Goal: Transaction & Acquisition: Book appointment/travel/reservation

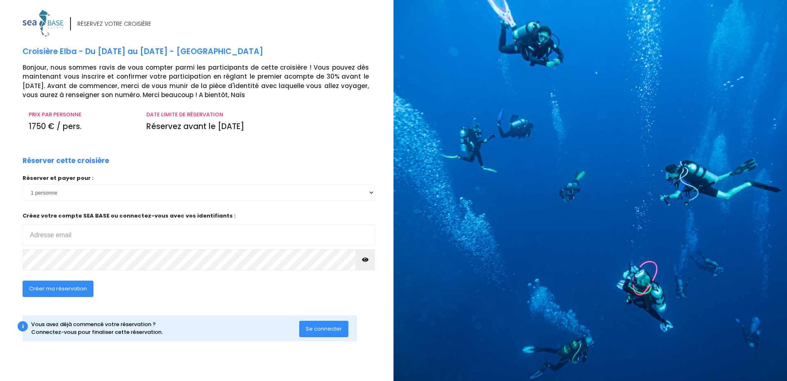
click at [47, 235] on input "email" at bounding box center [199, 235] width 353 height 21
type input "[EMAIL_ADDRESS][DOMAIN_NAME]"
click at [51, 288] on span "Créer ma réservation" at bounding box center [58, 289] width 58 height 8
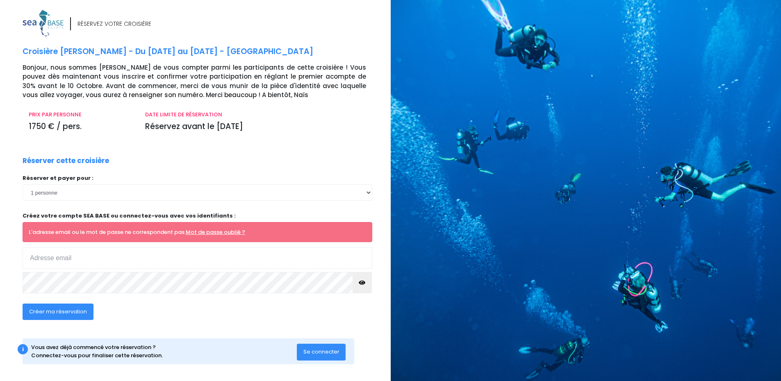
click at [329, 353] on span "Se connecter" at bounding box center [321, 352] width 36 height 8
click at [84, 260] on input "email" at bounding box center [198, 258] width 350 height 21
type input "cvanheule@gmail.com"
click at [66, 313] on span "Créer ma réservation" at bounding box center [58, 312] width 58 height 8
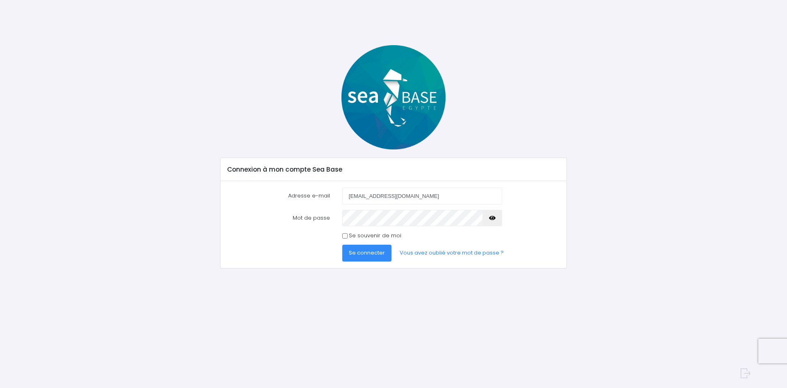
type input "[EMAIL_ADDRESS][DOMAIN_NAME]"
click at [347, 235] on input "Se souvenir de moi" at bounding box center [344, 235] width 5 height 5
checkbox input "true"
click at [460, 251] on link "Vous avez oublié votre mot de passe ?" at bounding box center [451, 252] width 117 height 16
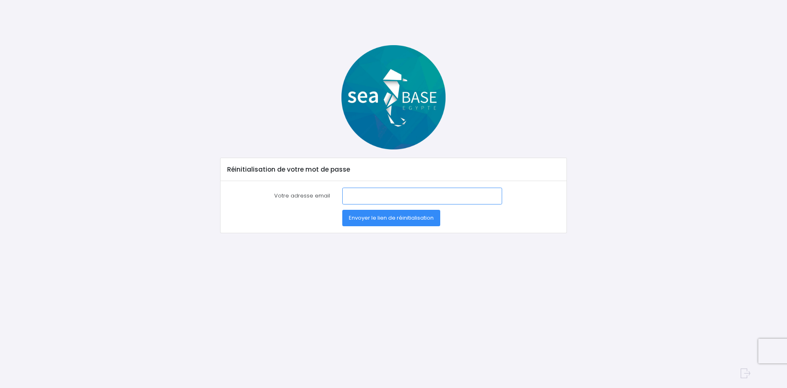
click at [348, 196] on input "Votre adresse email" at bounding box center [422, 195] width 160 height 16
type input "[EMAIL_ADDRESS][DOMAIN_NAME]"
click at [397, 219] on span "Envoyer le lien de réinitialisation" at bounding box center [391, 218] width 85 height 8
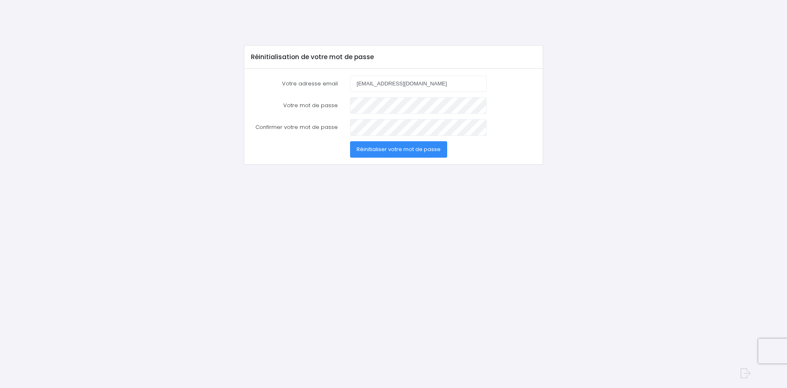
type input "cvanheule@gmail.com"
click at [397, 150] on span "Réinitialiser votre mot de passe" at bounding box center [399, 149] width 84 height 8
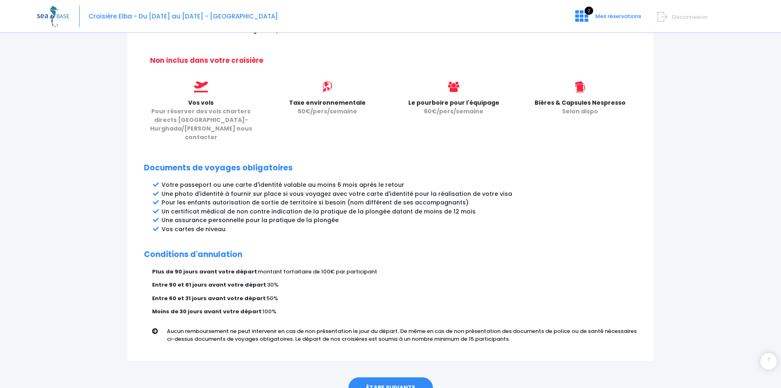
scroll to position [354, 0]
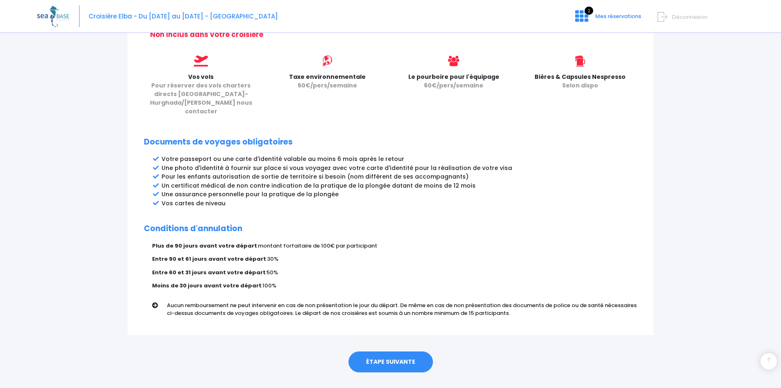
click at [393, 351] on link "ÉTAPE SUIVANTE" at bounding box center [391, 361] width 84 height 21
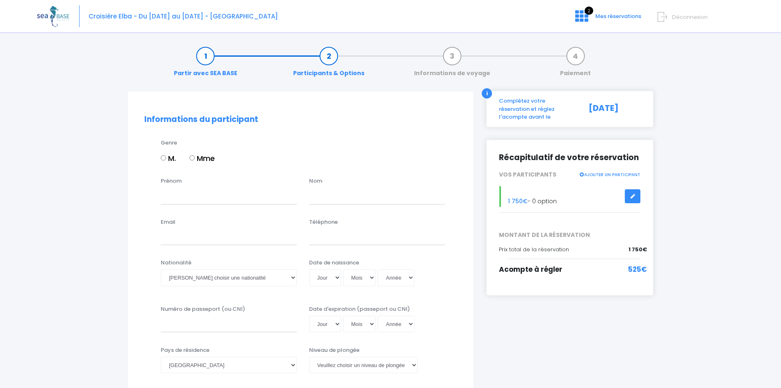
click at [165, 160] on input "M." at bounding box center [163, 157] width 5 height 5
radio input "true"
click at [174, 200] on input "Prénom" at bounding box center [229, 195] width 136 height 16
type input "christophe"
type input "vanheule"
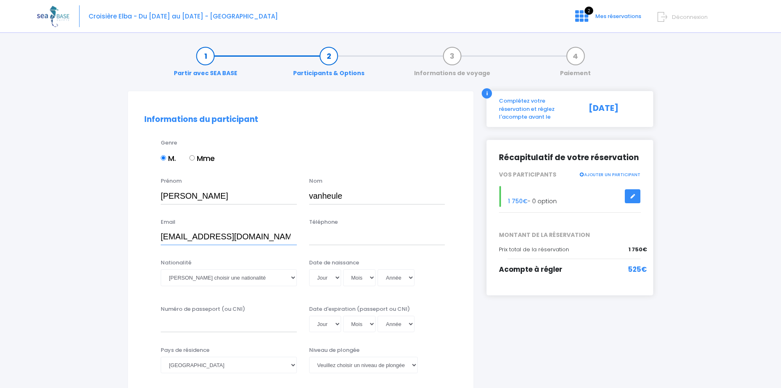
type input "cvanheule@gmail.com"
type input "+33662098675"
select select "Française"
select select "26"
select select "12"
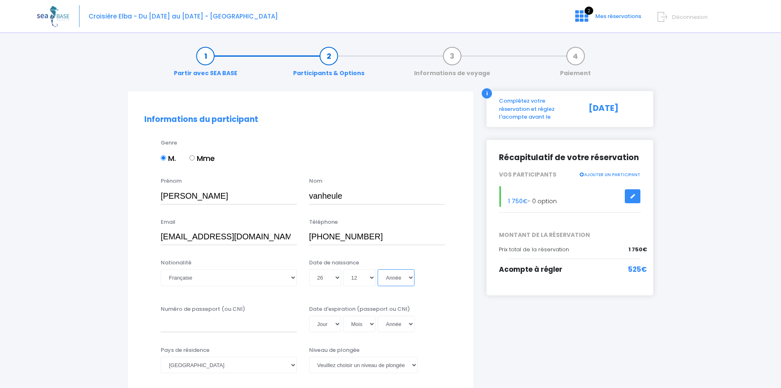
select select "1999"
type input "1999-12-26"
select select "1959"
type input "1959-12-26"
type input "17fv12926"
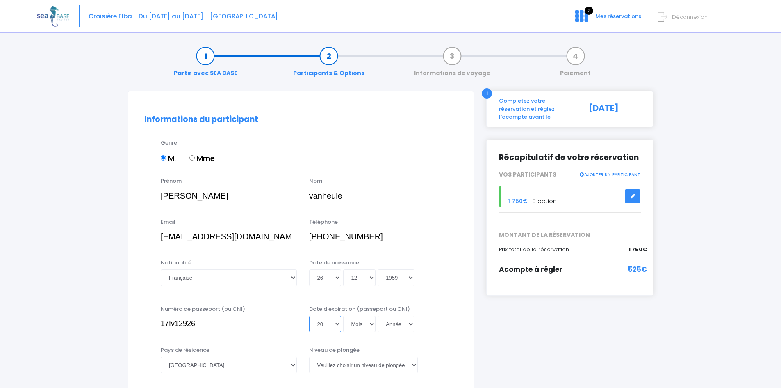
select select "27"
select select "11"
select select "2045"
type input "2045-11-27"
select select "2029"
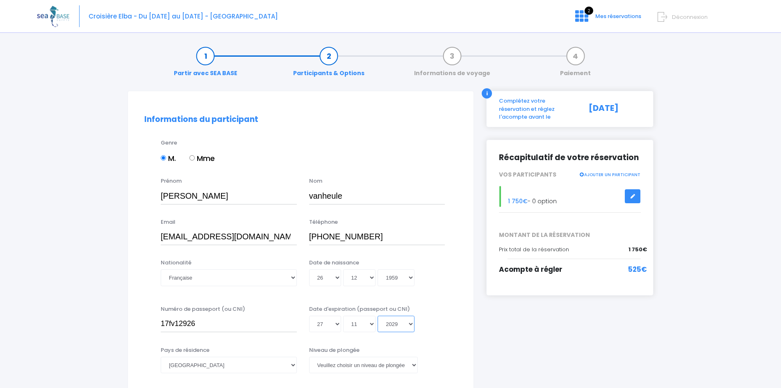
type input "2029-11-27"
select select "2027"
type input "2027-11-27"
click at [324, 322] on select "Jour 01 02 03 04 05 06 07 08 09 10 11 12 13 14 15 16 17 18 19 20 21 22 23 24 25…" at bounding box center [325, 323] width 32 height 16
select select "26"
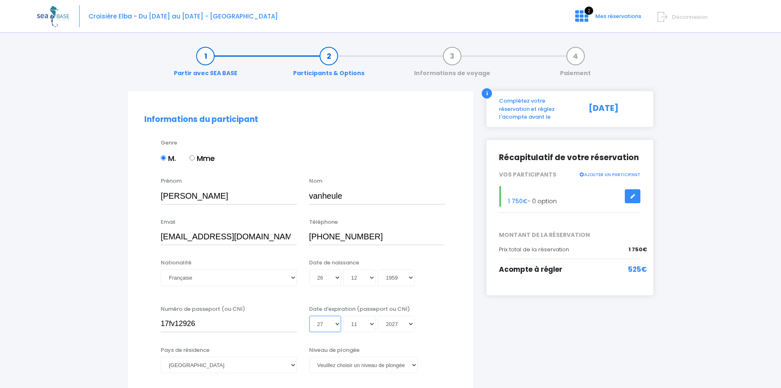
click at [309, 315] on select "Jour 01 02 03 04 05 06 07 08 09 10 11 12 13 14 15 16 17 18 19 20 21 22 23 24 25…" at bounding box center [325, 323] width 32 height 16
type input "2027-11-26"
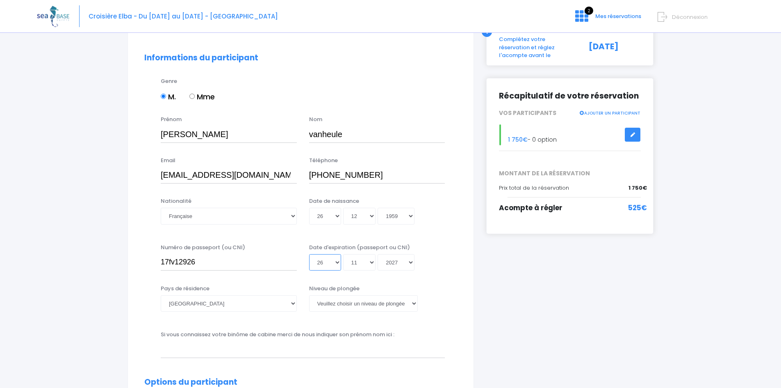
scroll to position [82, 0]
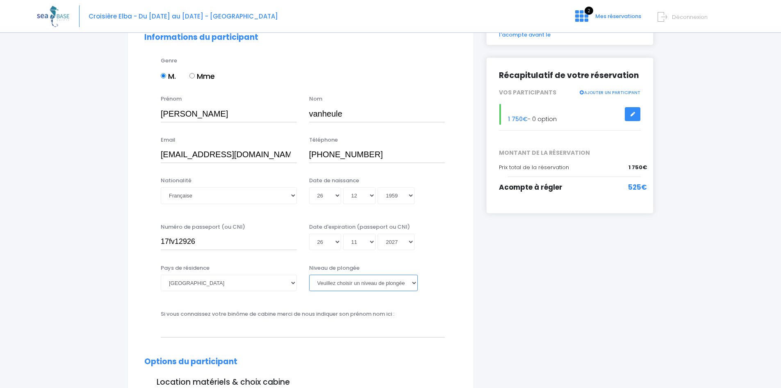
click at [347, 284] on select "Veuillez choisir un niveau de plongée Non plongeur Junior OW diver Adventure OW…" at bounding box center [363, 282] width 109 height 16
select select "N4"
click at [309, 274] on select "Veuillez choisir un niveau de plongée Non plongeur Junior OW diver Adventure OW…" at bounding box center [363, 282] width 109 height 16
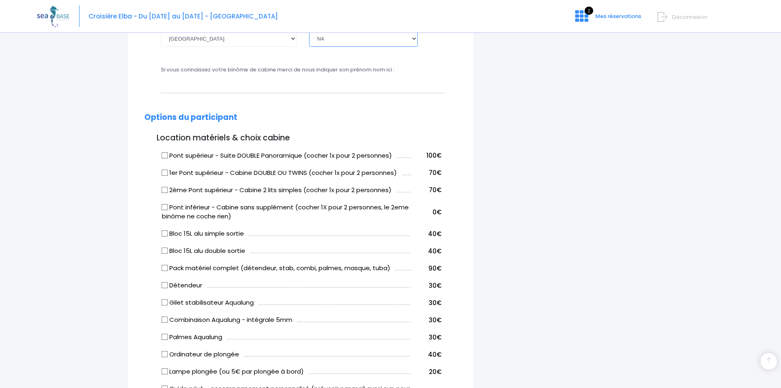
scroll to position [335, 0]
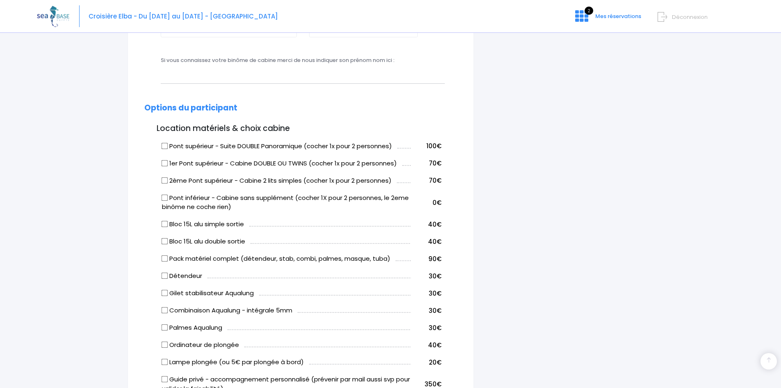
click at [166, 240] on input "Bloc 15L alu double sortie" at bounding box center [165, 241] width 7 height 7
checkbox input "true"
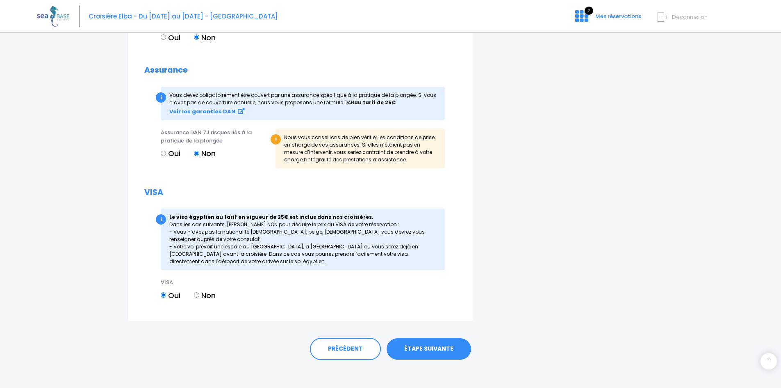
scroll to position [869, 0]
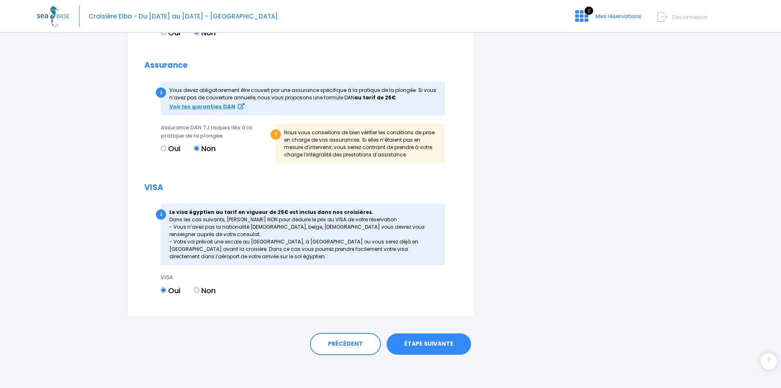
click at [428, 344] on link "ÉTAPE SUIVANTE" at bounding box center [429, 343] width 84 height 21
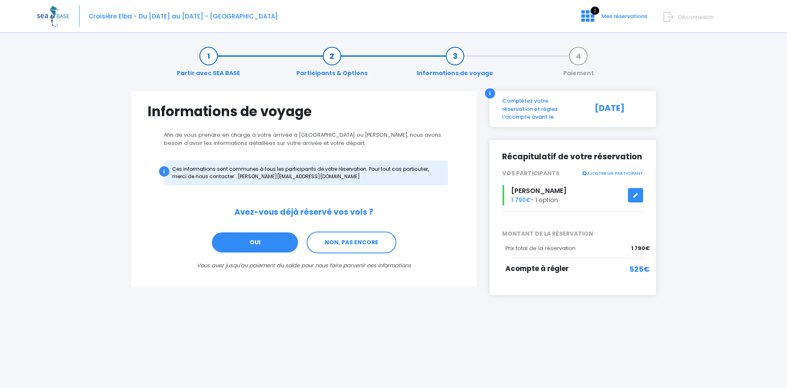
click at [260, 242] on link "OUI" at bounding box center [255, 242] width 88 height 22
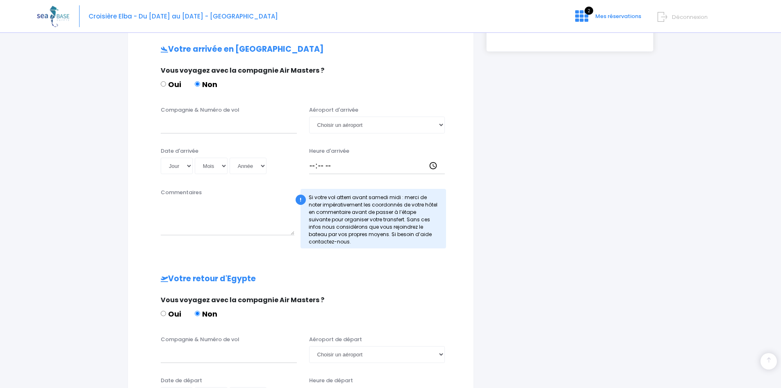
scroll to position [247, 0]
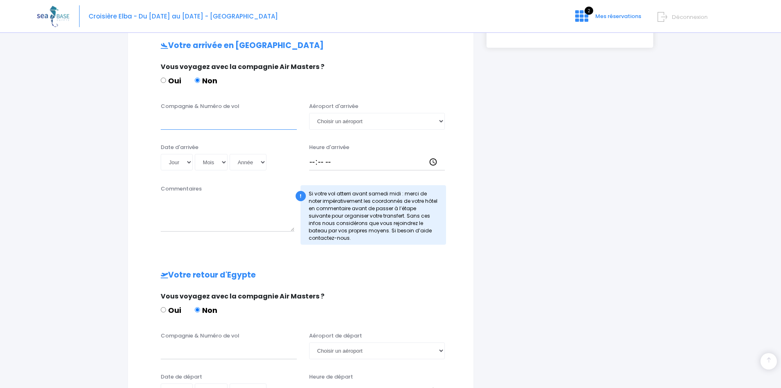
click at [182, 122] on input "Compagnie & Numéro de vol" at bounding box center [229, 121] width 136 height 16
type input "easyjet"
click at [441, 122] on select "Choisir un aéroport Hurghada Marsa Alam" at bounding box center [377, 121] width 136 height 16
select select "Hurghada"
click at [309, 113] on select "Choisir un aéroport Hurghada Marsa Alam" at bounding box center [377, 121] width 136 height 16
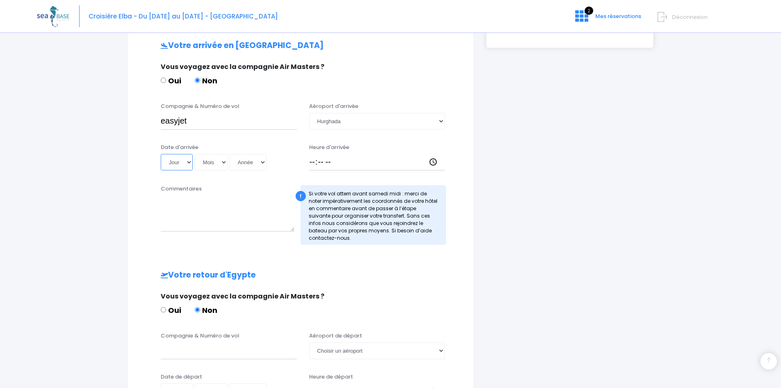
click at [188, 163] on select "Jour 01 02 03 04 05 06 07 08 09 10 11 12 13 14 15 16 17 18 19 20 21 22 23 24 25…" at bounding box center [177, 162] width 32 height 16
select select "16"
click at [161, 154] on select "Jour 01 02 03 04 05 06 07 08 09 10 11 12 13 14 15 16 17 18 19 20 21 22 23 24 25…" at bounding box center [177, 162] width 32 height 16
click at [215, 162] on select "Mois 01 02 03 04 05 06 07 08 09 10 11 12" at bounding box center [211, 162] width 33 height 16
select select "05"
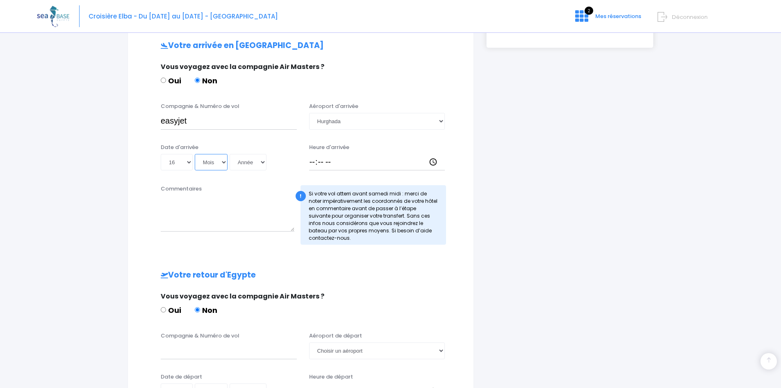
click at [195, 154] on select "Mois 01 02 03 04 05 06 07 08 09 10 11 12" at bounding box center [211, 162] width 33 height 16
click at [253, 160] on select "Année 2045 2044 2043 2042 2041 2040 2039 2038 2037 2036 2035 2034 2033 2032 203…" at bounding box center [248, 162] width 37 height 16
select select "2026"
click at [230, 154] on select "Année 2045 2044 2043 2042 2041 2040 2039 2038 2037 2036 2035 2034 2033 2032 203…" at bounding box center [248, 162] width 37 height 16
type input "2026-05-16"
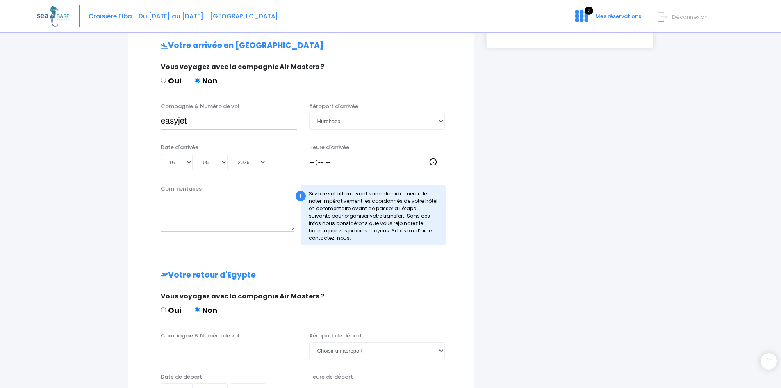
click at [313, 161] on input "Heure d'arrivée" at bounding box center [377, 162] width 136 height 16
type input "18:00"
click at [221, 127] on input "easyjet" at bounding box center [229, 121] width 136 height 16
click at [201, 119] on input "easyjet vol EJU4657" at bounding box center [229, 121] width 136 height 16
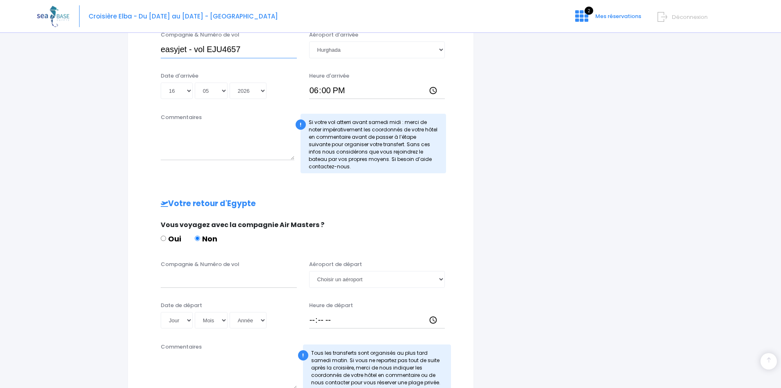
scroll to position [329, 0]
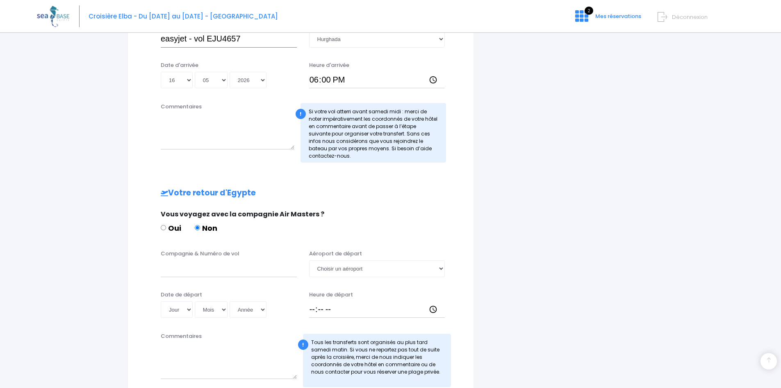
type input "easyjet - vol EJU4657"
click at [182, 277] on div "Compagnie & Numéro de vol Aéroport de départ Choisir un aéroport Hurghada Marsa…" at bounding box center [300, 265] width 325 height 32
click at [181, 273] on input "Compagnie & Numéro de vol" at bounding box center [229, 268] width 136 height 16
type input "EASYJET - VOL EJU4658"
click at [334, 269] on select "Choisir un aéroport Hurghada Marsa Alam" at bounding box center [377, 268] width 136 height 16
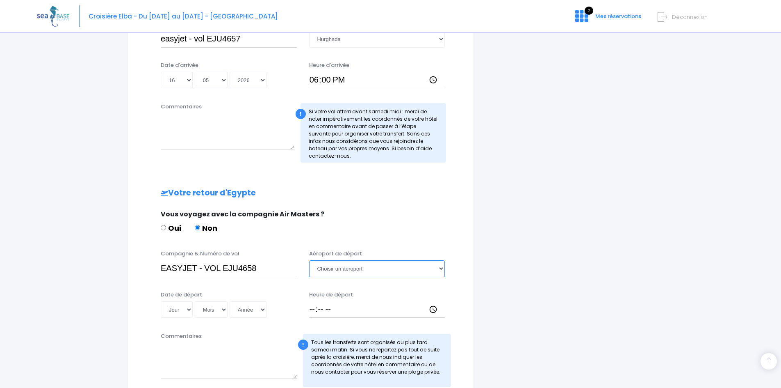
select select "Hurghada"
click at [309, 260] on select "Choisir un aéroport Hurghada Marsa Alam" at bounding box center [377, 268] width 136 height 16
click at [178, 312] on select "Jour 01 02 03 04 05 06 07 08 09 10 11 12 13 14 15 16 17 18 19 20 21 22 23 24 25…" at bounding box center [177, 309] width 32 height 16
click at [161, 301] on select "Jour 01 02 03 04 05 06 07 08 09 10 11 12 13 14 15 16 17 18 19 20 21 22 23 24 25…" at bounding box center [177, 309] width 32 height 16
select select "24"
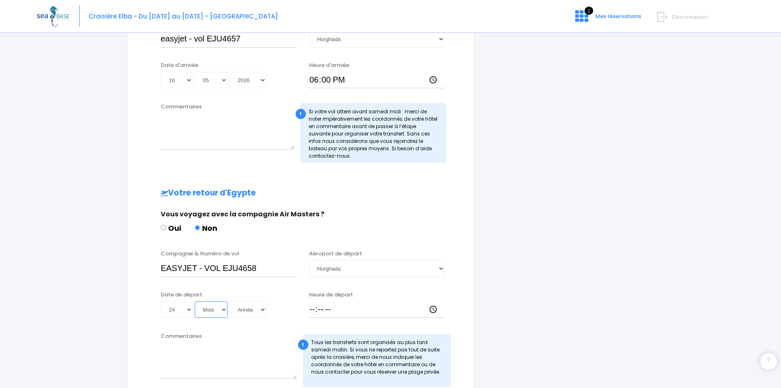
click at [222, 312] on select "Mois 01 02 03 04 05 06 07 08 09 10 11 12" at bounding box center [211, 309] width 33 height 16
click at [195, 301] on select "Mois 01 02 03 04 05 06 07 08 09 10 11 12" at bounding box center [211, 309] width 33 height 16
drag, startPoint x: 219, startPoint y: 313, endPoint x: 219, endPoint y: 309, distance: 4.6
click at [219, 313] on select "Mois 01 02 03 04 05 06 07 08 09 10 11 12" at bounding box center [211, 309] width 33 height 16
select select "05"
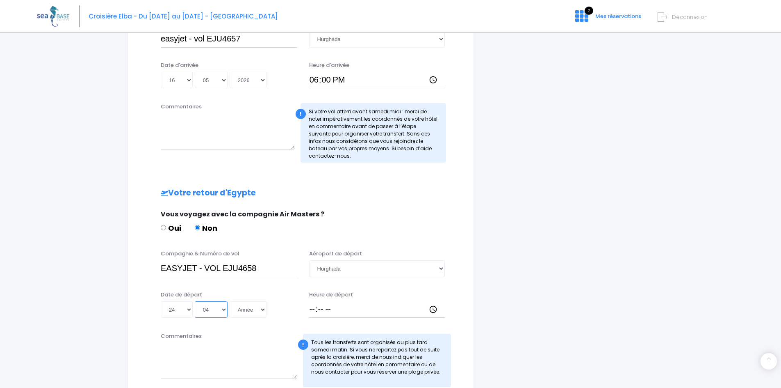
click at [195, 301] on select "Mois 01 02 03 04 05 06 07 08 09 10 11 12" at bounding box center [211, 309] width 33 height 16
click at [246, 310] on select "Année 2045 2044 2043 2042 2041 2040 2039 2038 2037 2036 2035 2034 2033 2032 203…" at bounding box center [248, 309] width 37 height 16
select select "2026"
click at [230, 301] on select "Année 2045 2044 2043 2042 2041 2040 2039 2038 2037 2036 2035 2034 2033 2032 203…" at bounding box center [248, 309] width 37 height 16
type input "2026-05-24"
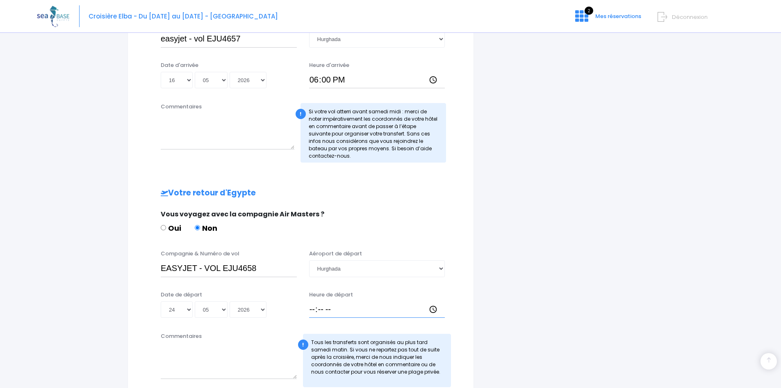
click at [315, 308] on input "Heure de départ" at bounding box center [377, 309] width 136 height 16
type input "18:50"
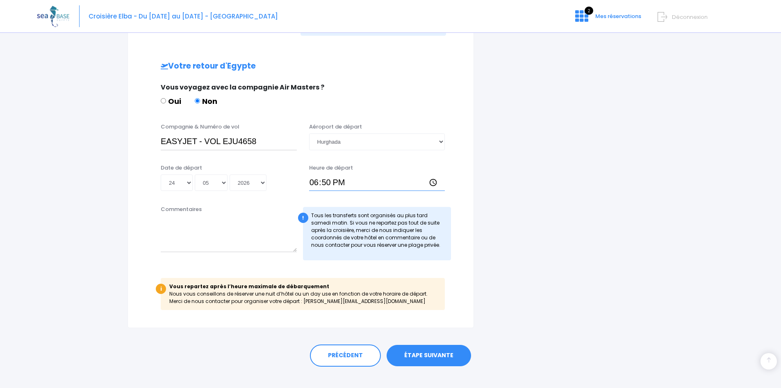
scroll to position [467, 0]
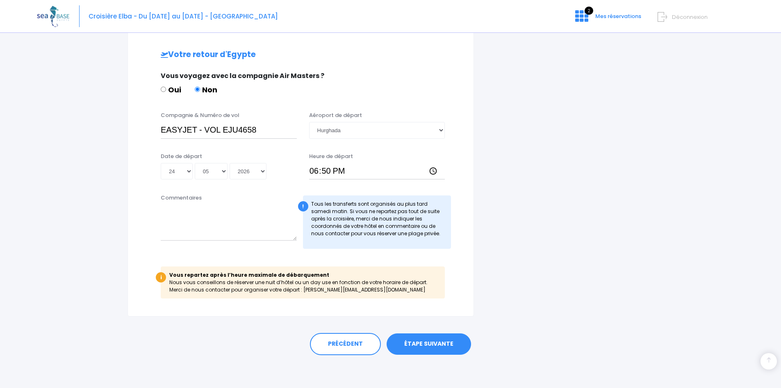
click at [431, 342] on link "ÉTAPE SUIVANTE" at bounding box center [429, 343] width 84 height 21
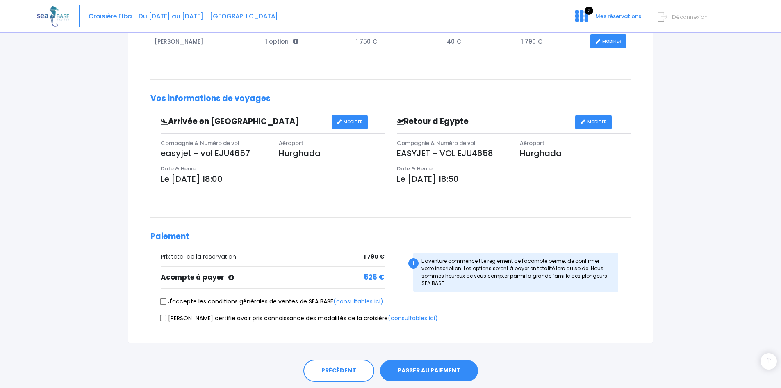
scroll to position [164, 0]
click at [164, 301] on input "J'accepte les conditions générales de ventes de SEA BASE (consultables ici)" at bounding box center [163, 300] width 7 height 7
checkbox input "true"
click at [164, 317] on input "Je certifie avoir pris connaissance des modalités de la croisière (consultables…" at bounding box center [163, 317] width 7 height 7
checkbox input "true"
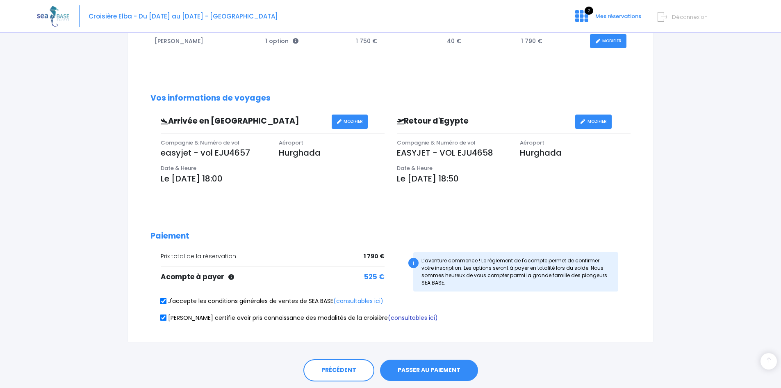
click at [388, 318] on link "(consultables ici)" at bounding box center [413, 317] width 50 height 8
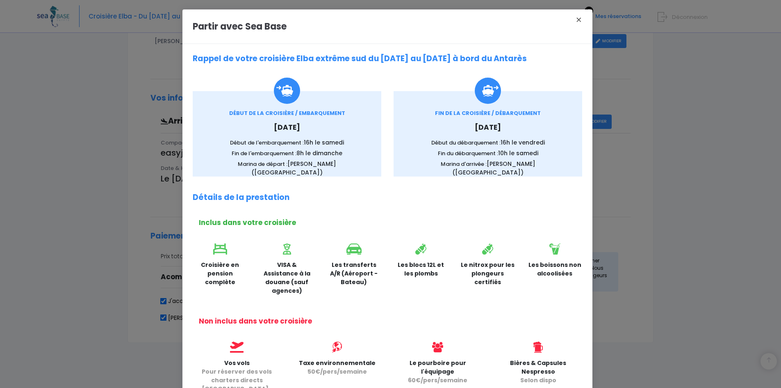
click at [575, 19] on button "×" at bounding box center [578, 19] width 17 height 11
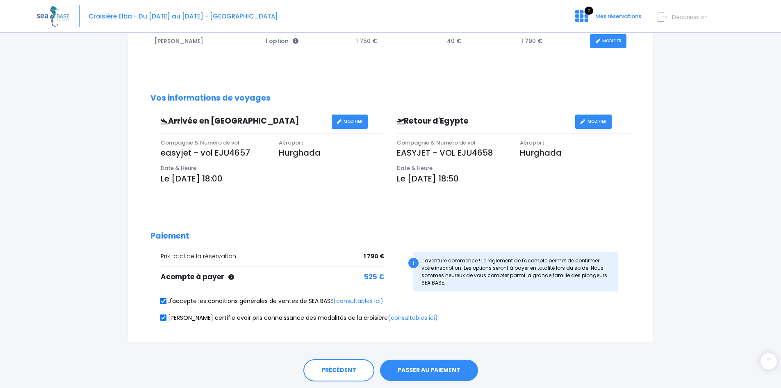
scroll to position [190, 0]
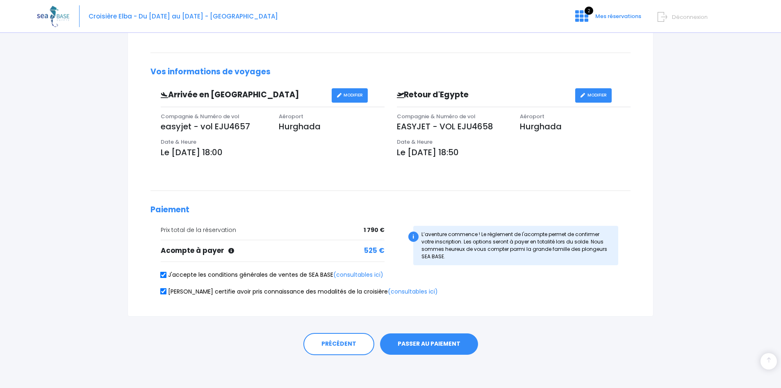
click at [427, 342] on button "PASSER AU PAIEMENT" at bounding box center [429, 343] width 98 height 21
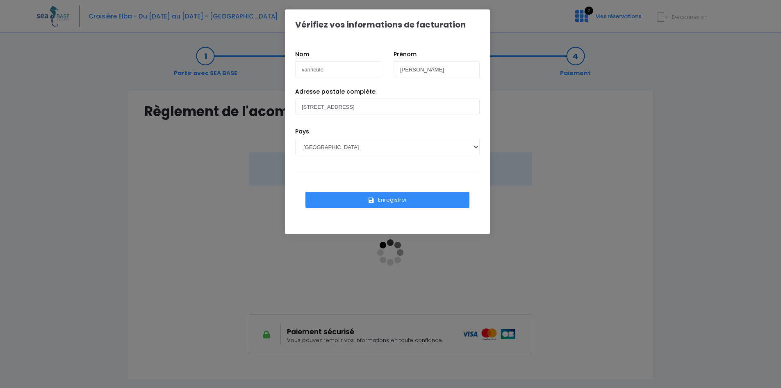
click at [387, 199] on button "Enregistrer" at bounding box center [388, 200] width 164 height 16
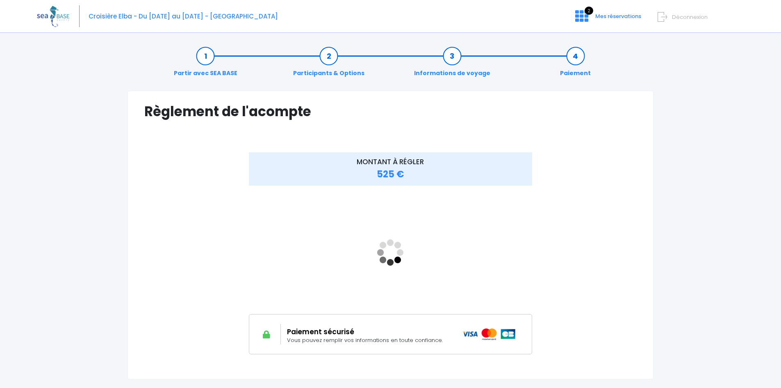
click at [385, 169] on span "525 €" at bounding box center [390, 174] width 27 height 13
click at [456, 55] on link "Informations de voyage" at bounding box center [452, 65] width 84 height 26
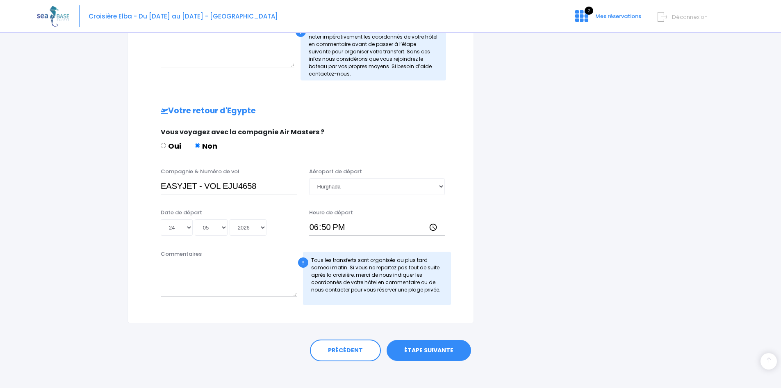
scroll to position [417, 0]
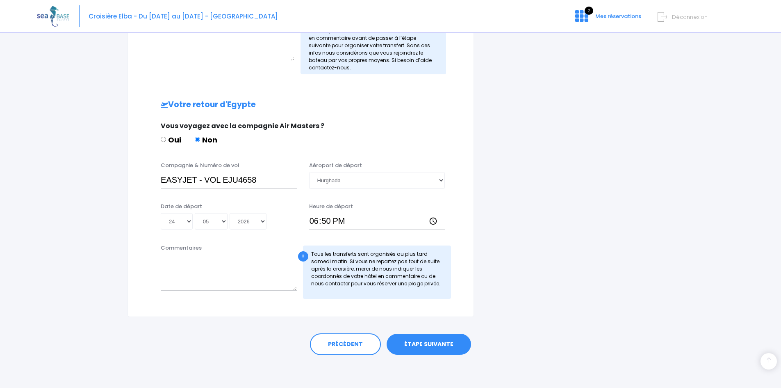
click at [438, 341] on link "ÉTAPE SUIVANTE" at bounding box center [429, 343] width 84 height 21
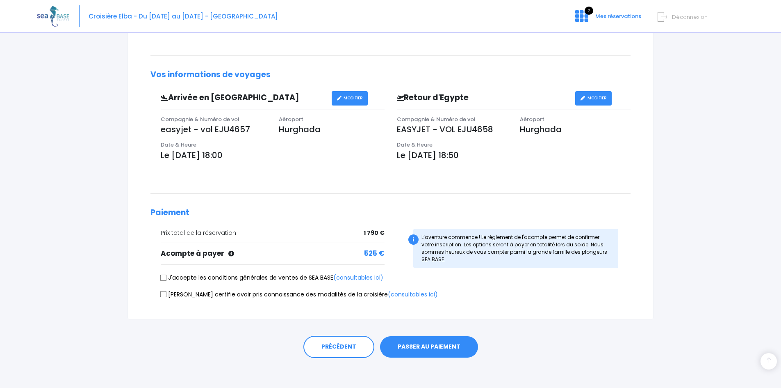
scroll to position [190, 0]
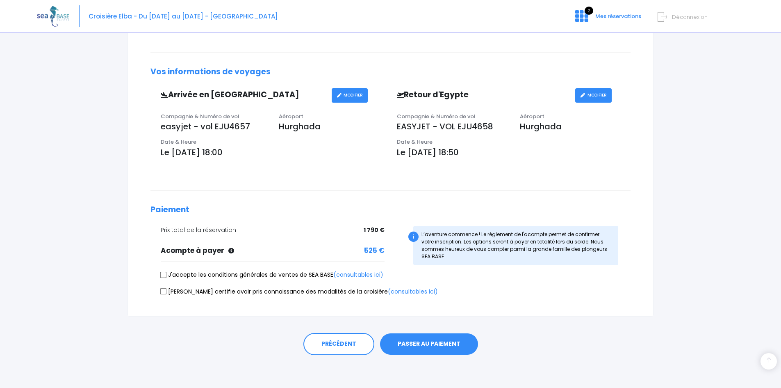
click at [162, 275] on input "J'accepte les conditions générales de ventes de SEA BASE (consultables ici)" at bounding box center [163, 274] width 7 height 7
checkbox input "true"
click at [163, 291] on input "Je certifie avoir pris connaissance des modalités de la croisière (consultables…" at bounding box center [163, 291] width 7 height 7
checkbox input "true"
click at [420, 338] on button "PASSER AU PAIEMENT" at bounding box center [429, 343] width 98 height 21
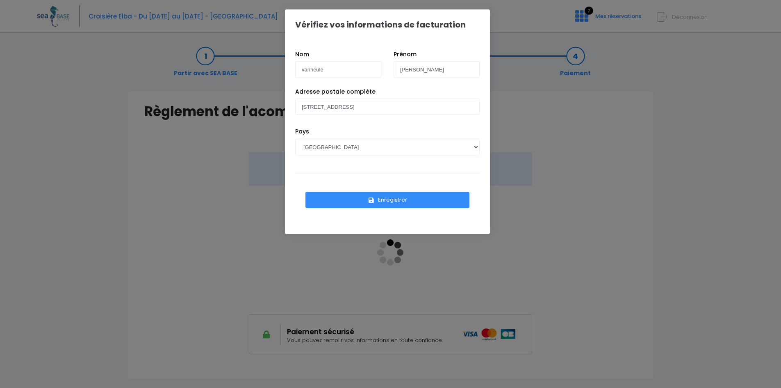
click at [387, 199] on button "Enregistrer" at bounding box center [388, 200] width 164 height 16
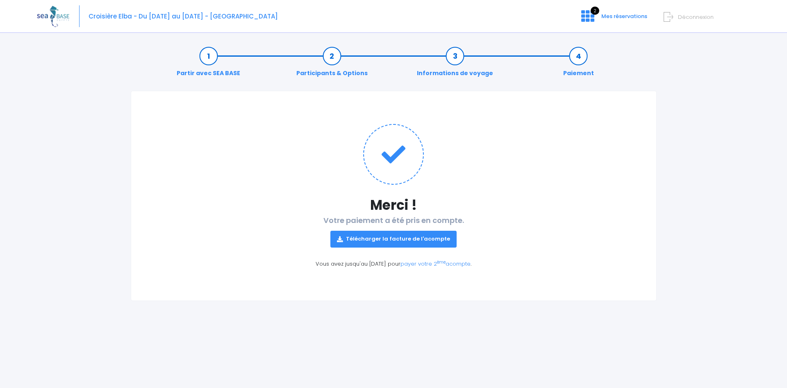
click at [401, 235] on link "Télécharger la facture de l'acompte" at bounding box center [394, 238] width 126 height 16
